Goal: Transaction & Acquisition: Purchase product/service

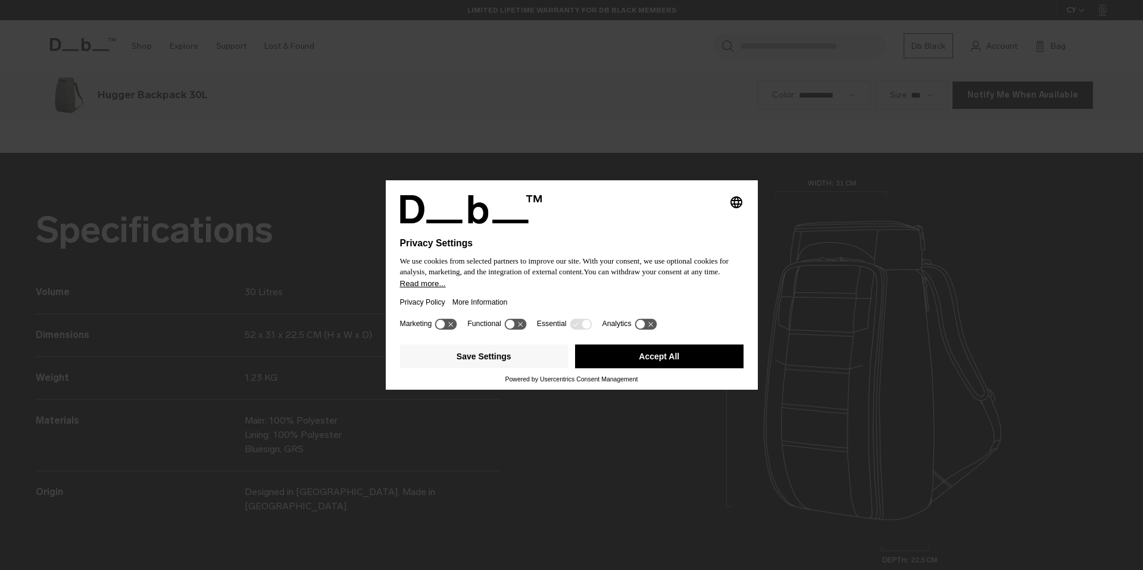
scroll to position [1711, 0]
